Goal: Information Seeking & Learning: Learn about a topic

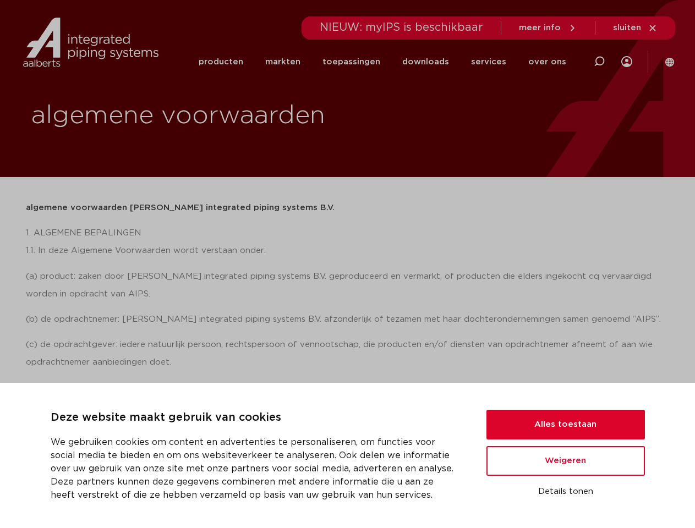
click at [347, 264] on div "algemene voorwaarden [PERSON_NAME] integrated piping systems B.V. 1. ALGEMENE B…" at bounding box center [348, 401] width 644 height 405
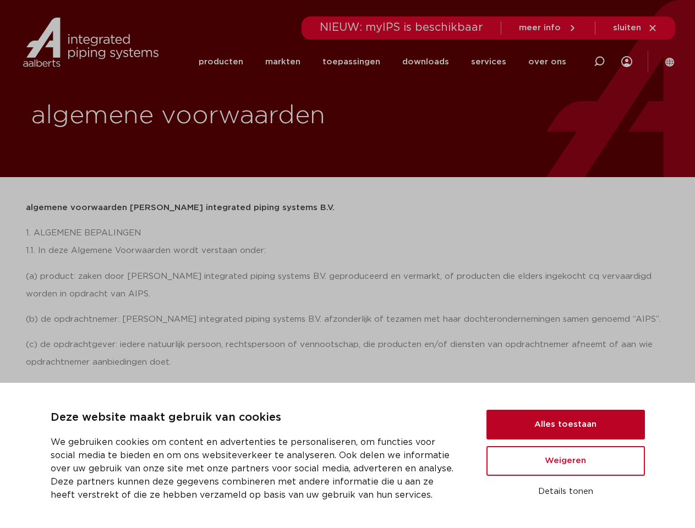
click at [566, 425] on button "Alles toestaan" at bounding box center [565, 425] width 158 height 30
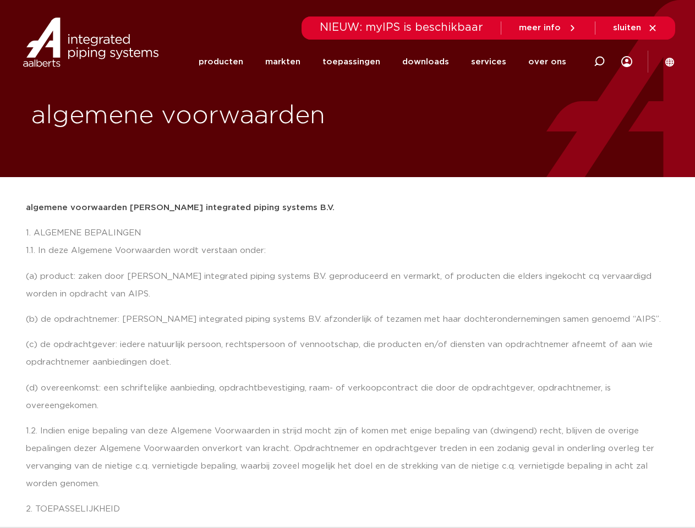
click at [566, 461] on p "1.2. Indien enige bepaling van deze Algemene Voorwaarden in strijd mocht zijn o…" at bounding box center [348, 457] width 644 height 70
click at [566, 492] on p "1.2. Indien enige bepaling van deze Algemene Voorwaarden in strijd mocht zijn o…" at bounding box center [348, 457] width 644 height 70
click at [388, 62] on li "toepassingen" at bounding box center [351, 62] width 80 height 42
click at [599, 62] on icon at bounding box center [598, 61] width 13 height 13
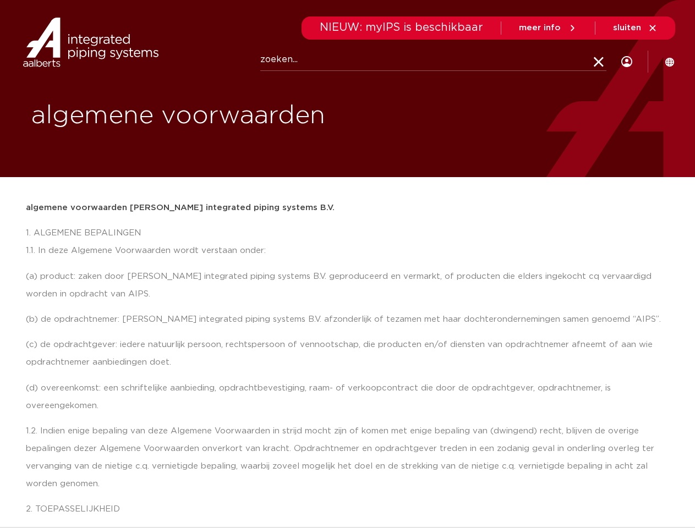
click at [635, 28] on span "sluiten" at bounding box center [627, 28] width 28 height 8
